Goal: Check status

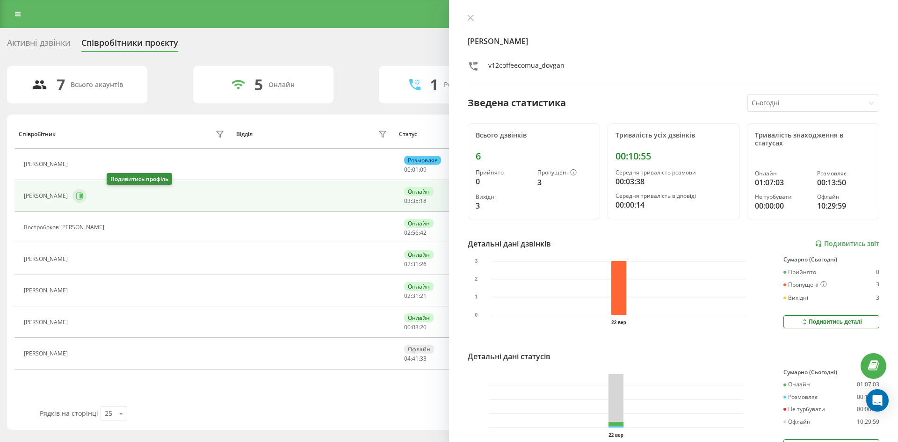
click at [83, 193] on icon at bounding box center [79, 196] width 7 height 7
